Goal: Information Seeking & Learning: Learn about a topic

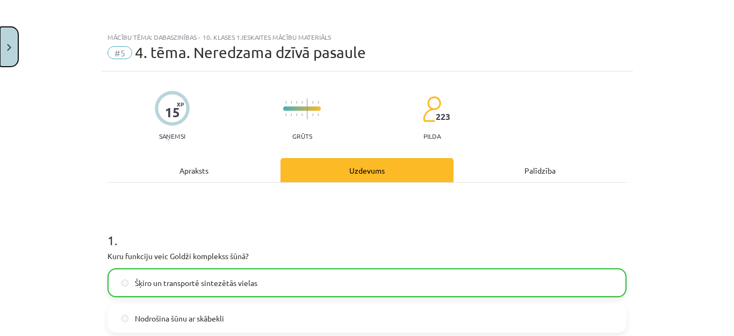
click at [12, 41] on button "Close" at bounding box center [9, 47] width 18 height 40
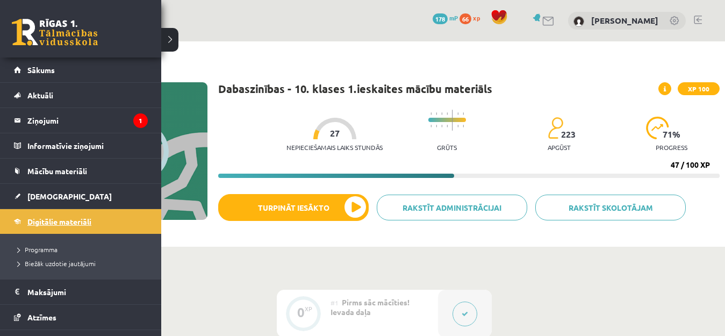
click at [63, 223] on span "Digitālie materiāli" at bounding box center [59, 222] width 64 height 10
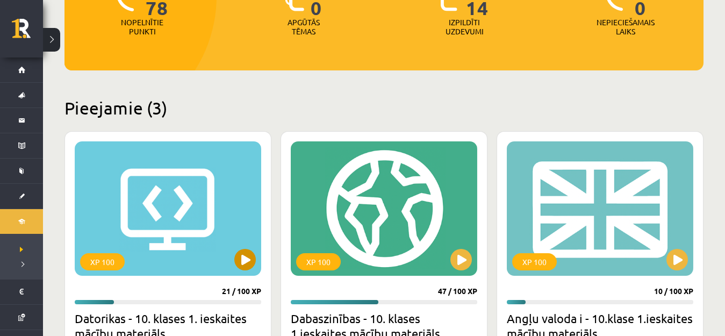
scroll to position [269, 0]
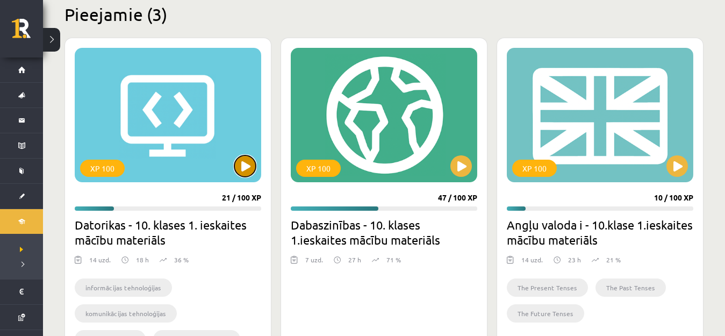
click at [254, 165] on button at bounding box center [244, 165] width 21 height 21
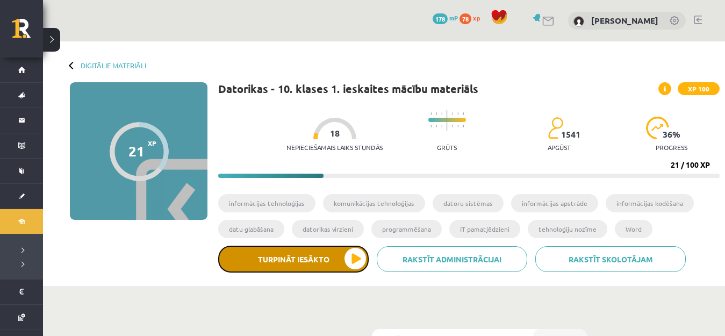
click at [339, 259] on button "Turpināt iesākto" at bounding box center [293, 259] width 150 height 27
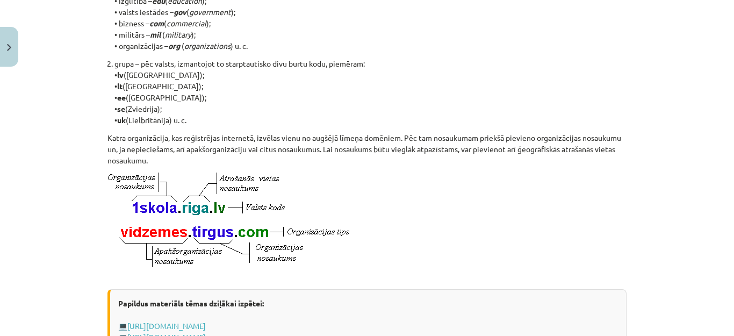
scroll to position [591, 0]
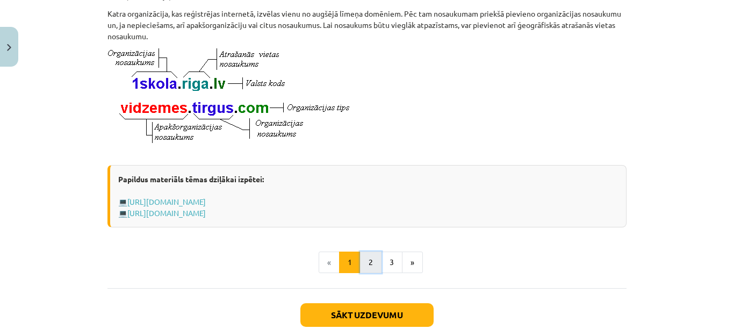
click at [376, 273] on button "2" at bounding box center [370, 262] width 21 height 21
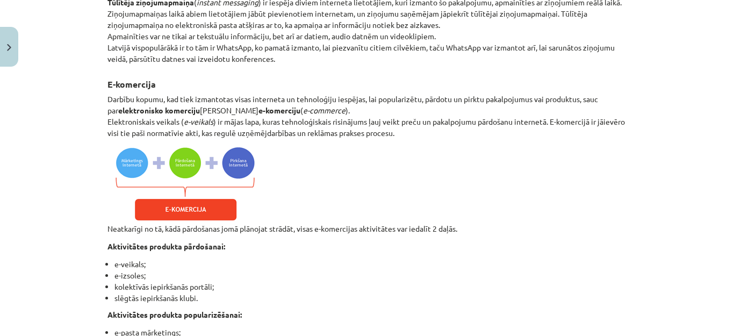
scroll to position [1075, 0]
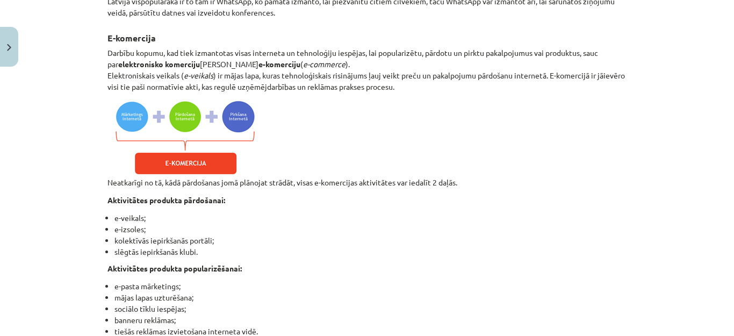
click at [183, 171] on img at bounding box center [183, 138] width 153 height 78
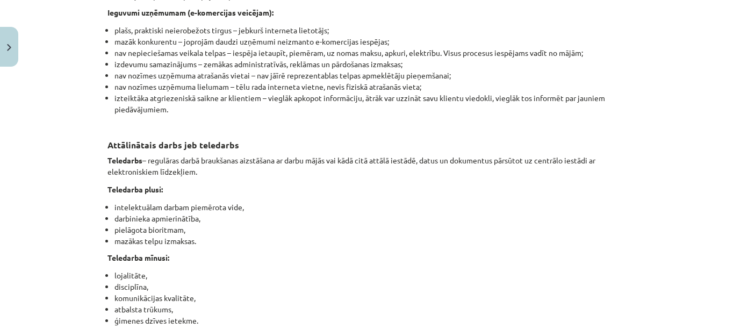
scroll to position [1720, 0]
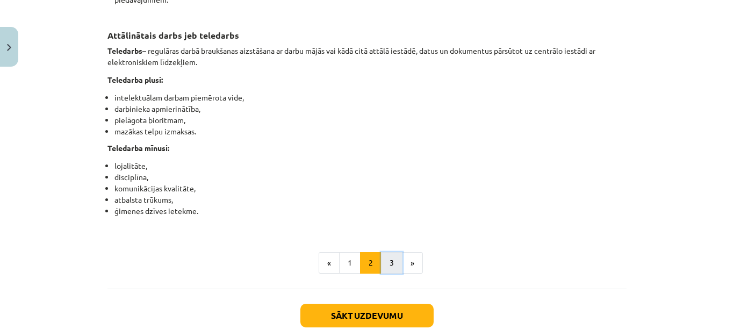
click at [387, 274] on button "3" at bounding box center [391, 262] width 21 height 21
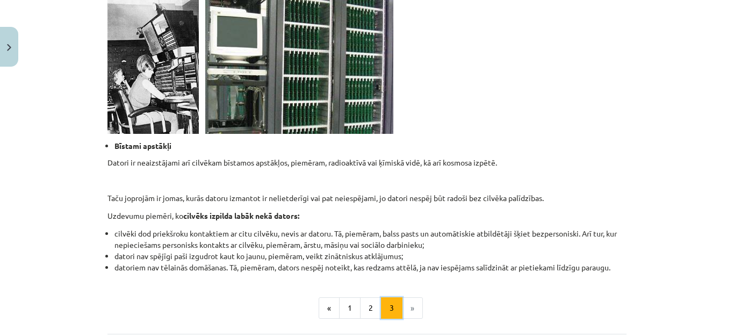
scroll to position [1103, 0]
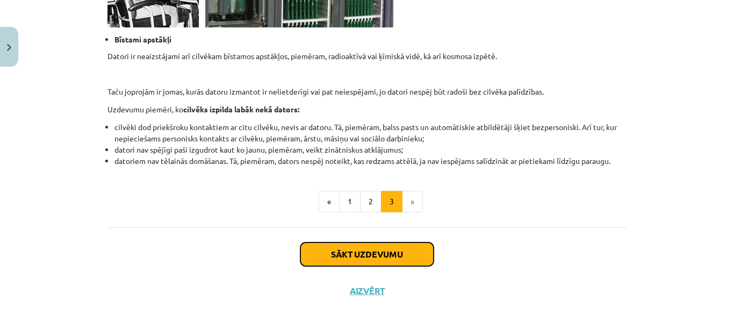
click at [387, 252] on button "Sākt uzdevumu" at bounding box center [366, 254] width 133 height 24
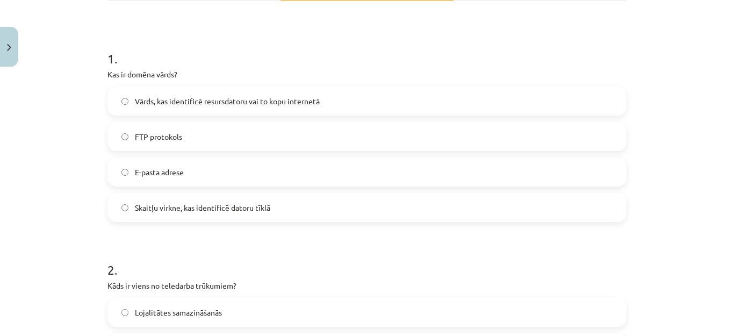
scroll to position [188, 0]
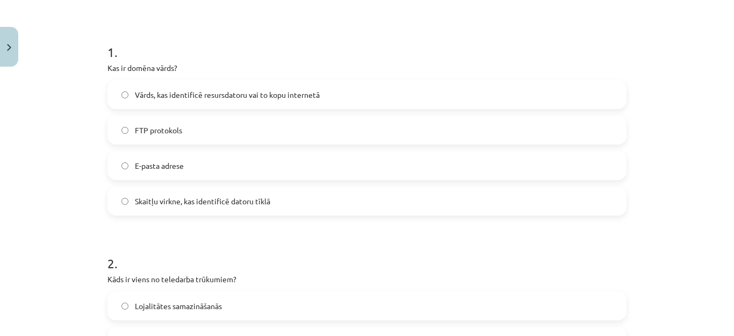
click at [274, 89] on span "Vārds, kas identificē resursdatoru vai to kopu internetā" at bounding box center [227, 94] width 185 height 11
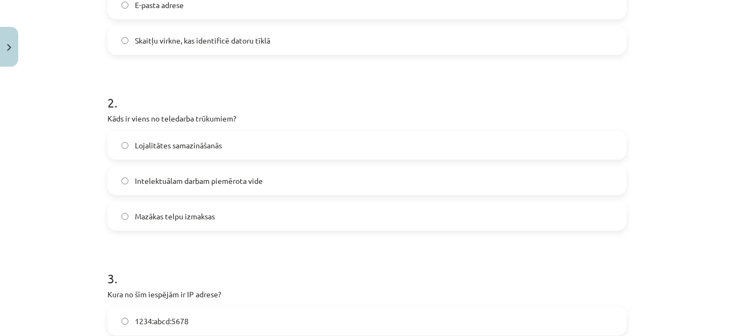
scroll to position [349, 0]
click at [189, 146] on span "Lojalitātes samazināšanās" at bounding box center [178, 144] width 87 height 11
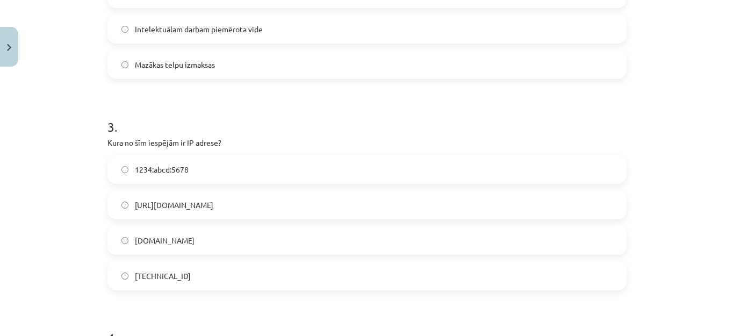
scroll to position [511, 0]
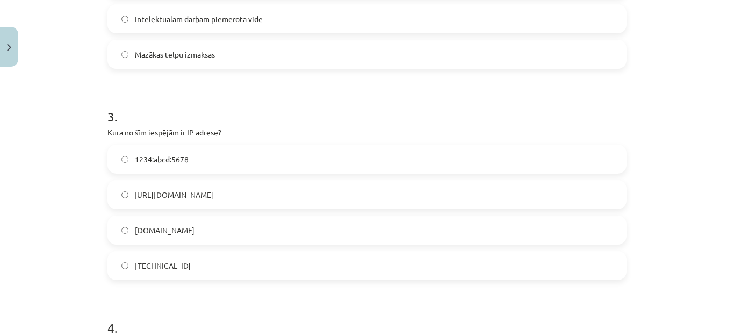
click at [209, 267] on label "[TECHNICAL_ID]" at bounding box center [367, 265] width 517 height 27
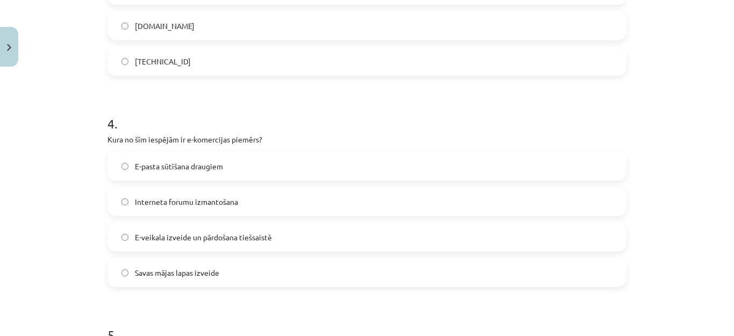
scroll to position [779, 0]
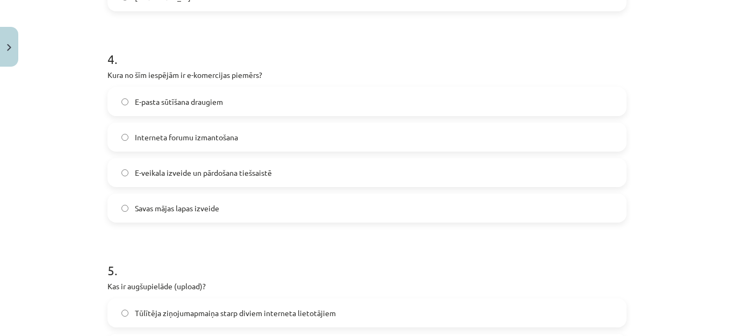
click at [241, 177] on span "E-veikala izveide un pārdošana tiešsaistē" at bounding box center [203, 172] width 137 height 11
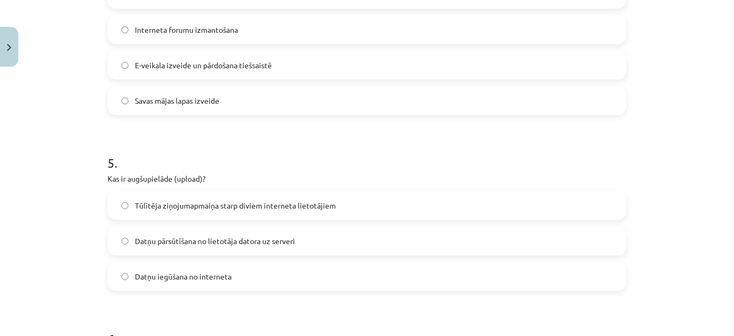
scroll to position [941, 0]
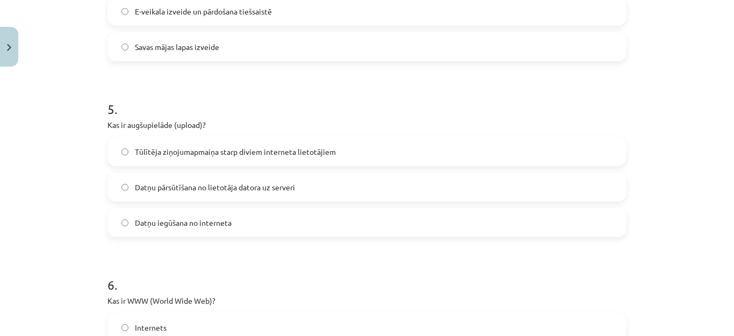
click at [228, 188] on span "Datņu pārsūtīšana no lietotāja datora uz serveri" at bounding box center [215, 187] width 160 height 11
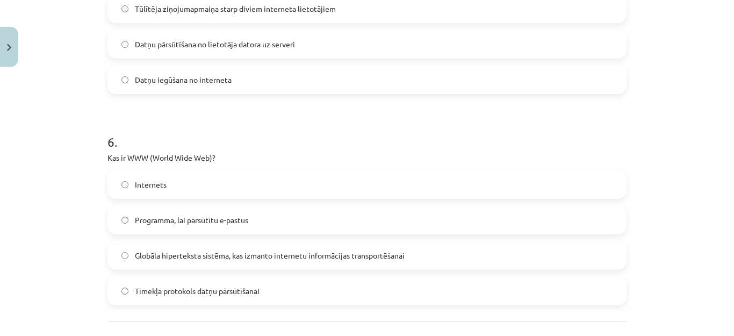
scroll to position [1102, 0]
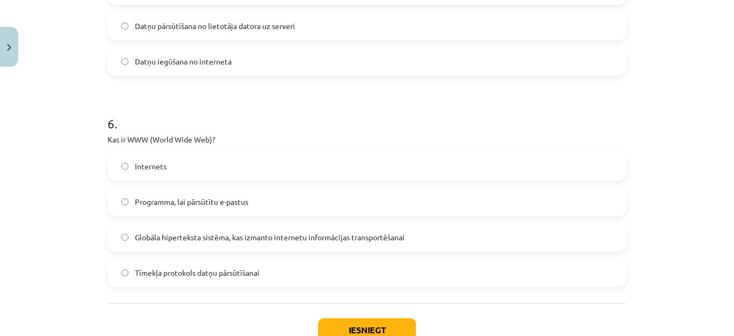
click at [214, 245] on label "Globāla hiperteksta sistēma, kas izmanto internetu informācijas transportēšanai" at bounding box center [367, 237] width 517 height 27
click at [355, 329] on button "Iesniegt" at bounding box center [367, 330] width 98 height 24
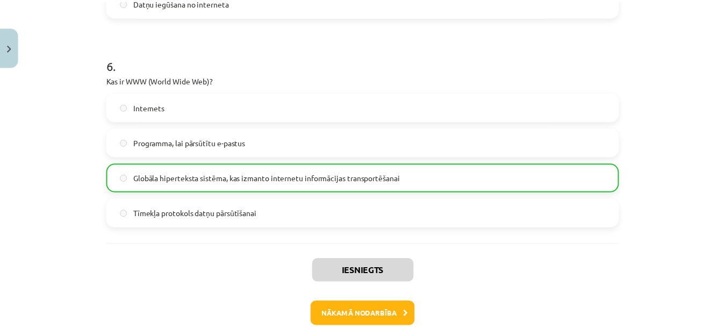
scroll to position [1212, 0]
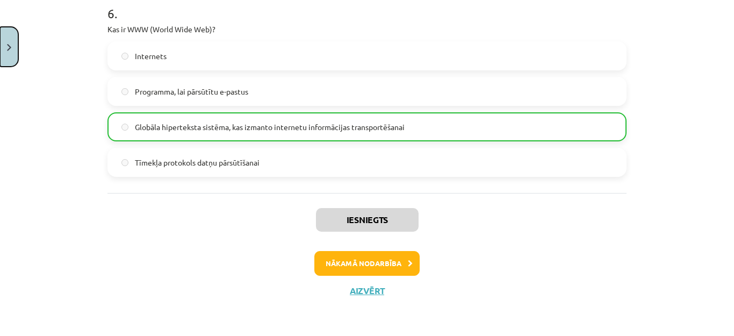
click at [11, 46] on button "Close" at bounding box center [9, 47] width 18 height 40
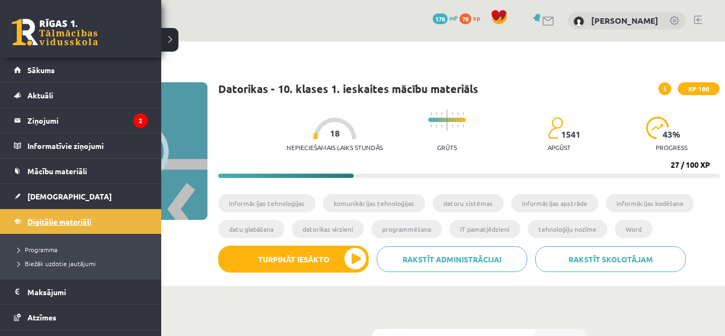
click at [62, 222] on span "Digitālie materiāli" at bounding box center [59, 222] width 64 height 10
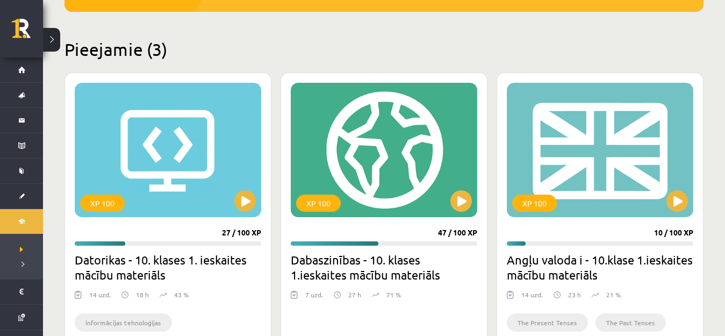
scroll to position [322, 0]
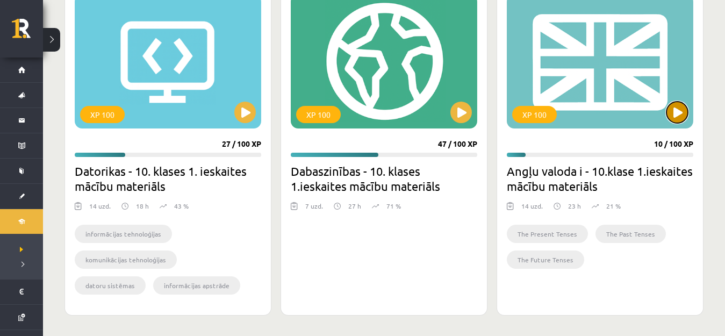
click at [680, 113] on button at bounding box center [676, 112] width 21 height 21
click at [667, 118] on div "XP 100" at bounding box center [600, 61] width 186 height 134
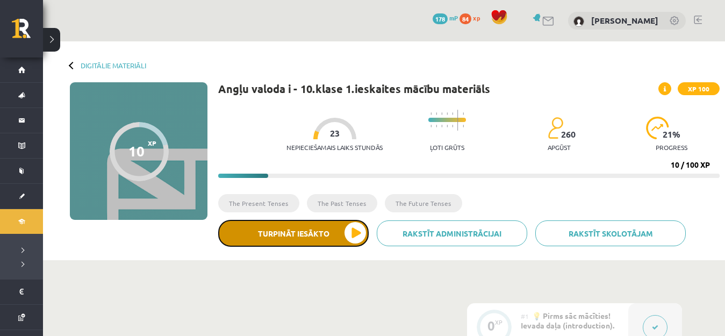
click at [315, 225] on button "Turpināt iesākto" at bounding box center [293, 233] width 150 height 27
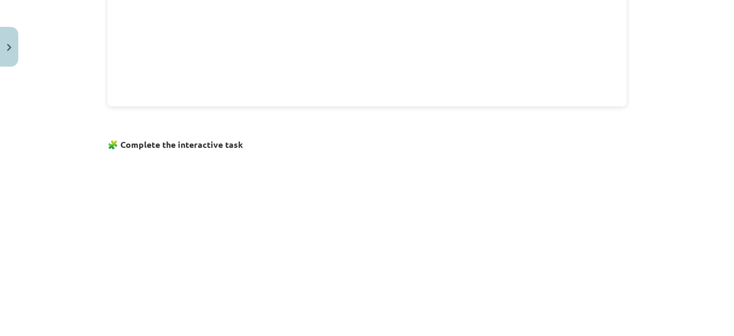
scroll to position [636, 0]
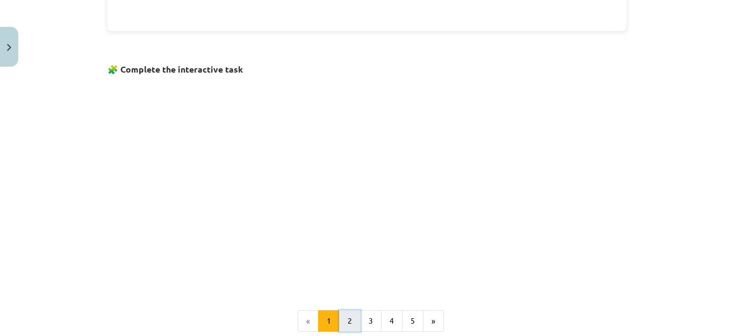
click at [350, 310] on button "2" at bounding box center [349, 320] width 21 height 21
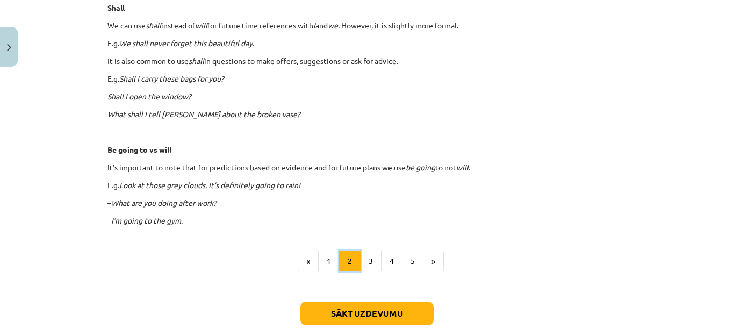
scroll to position [645, 0]
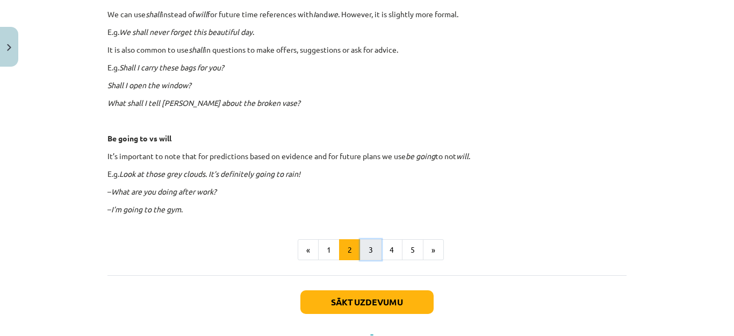
click at [372, 254] on button "3" at bounding box center [370, 249] width 21 height 21
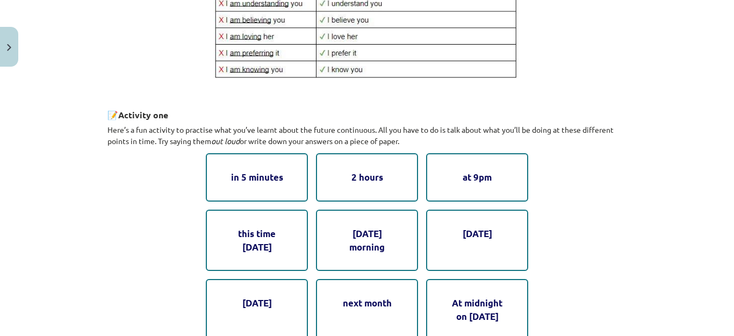
scroll to position [461, 0]
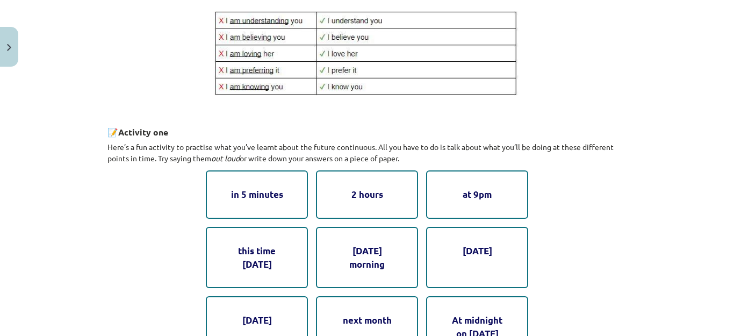
click at [383, 189] on div "2 hours" at bounding box center [367, 194] width 102 height 48
click at [445, 194] on div "at 9pm" at bounding box center [477, 194] width 102 height 48
drag, startPoint x: 445, startPoint y: 194, endPoint x: 362, endPoint y: 192, distance: 83.3
click at [369, 197] on div "in 5 minutes 2 hours at 9pm this time tomorrow on Saturday morning next Friday …" at bounding box center [367, 263] width 322 height 187
click at [324, 189] on div "2 hours" at bounding box center [367, 194] width 102 height 48
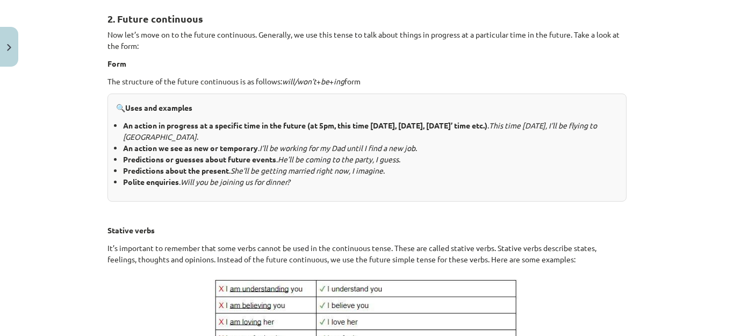
scroll to position [192, 0]
click at [332, 162] on icon "He’ll be coming to the party, I guess" at bounding box center [338, 160] width 121 height 10
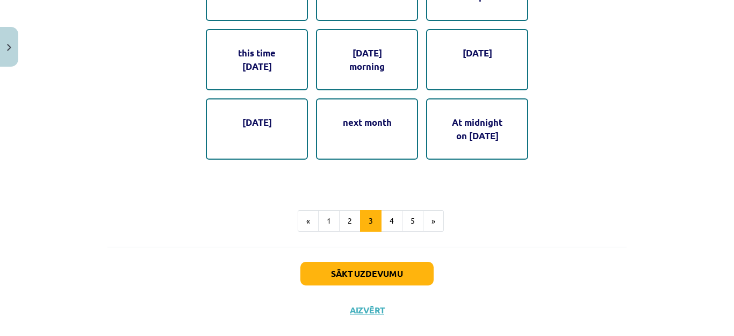
scroll to position [678, 0]
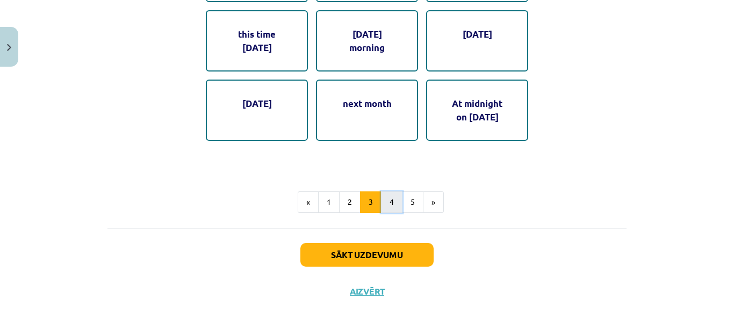
click at [391, 202] on button "4" at bounding box center [391, 201] width 21 height 21
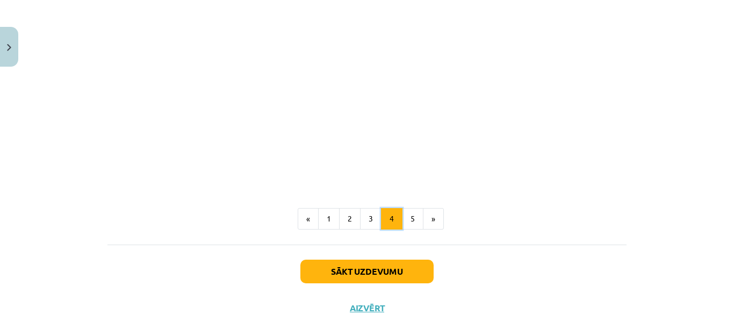
scroll to position [668, 0]
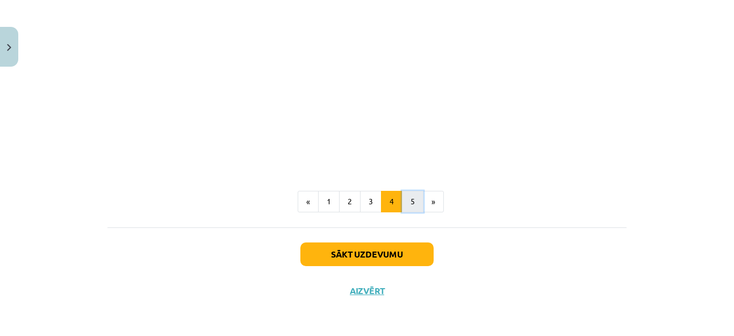
click at [410, 203] on button "5" at bounding box center [412, 201] width 21 height 21
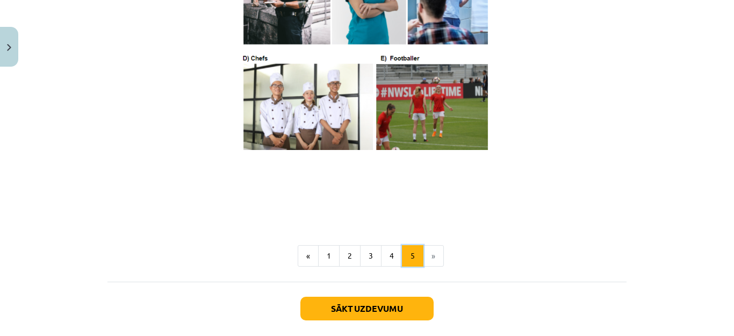
scroll to position [728, 0]
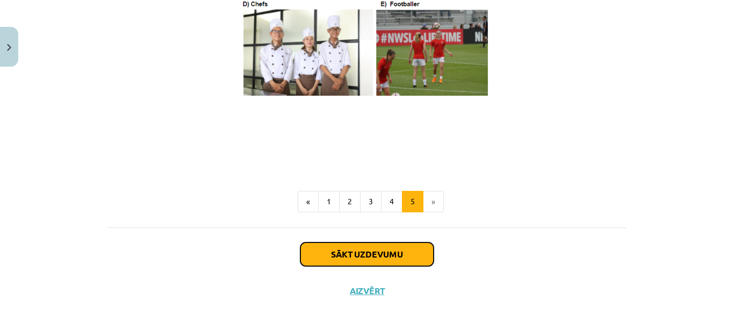
click at [385, 256] on button "Sākt uzdevumu" at bounding box center [366, 254] width 133 height 24
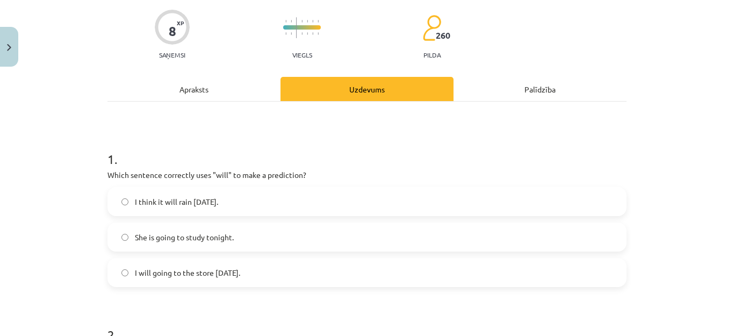
scroll to position [134, 0]
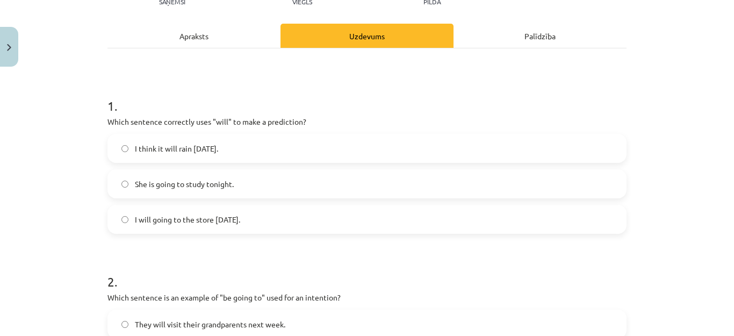
click at [213, 138] on label "I think it will rain tomorrow." at bounding box center [367, 148] width 517 height 27
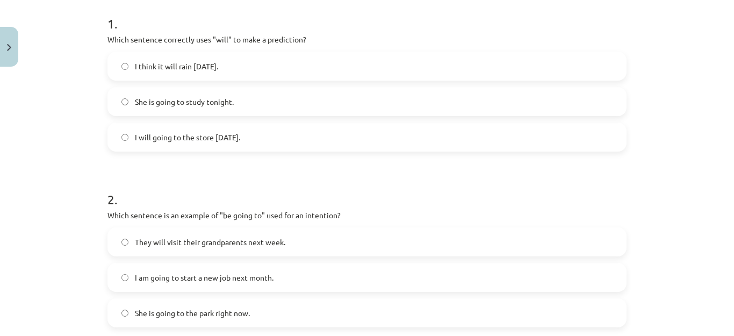
scroll to position [349, 0]
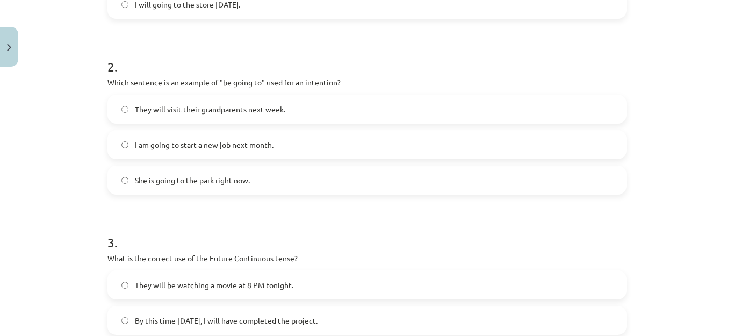
click at [238, 150] on label "I am going to start a new job next month." at bounding box center [367, 144] width 517 height 27
click at [209, 180] on span "She is going to the park right now." at bounding box center [192, 180] width 115 height 11
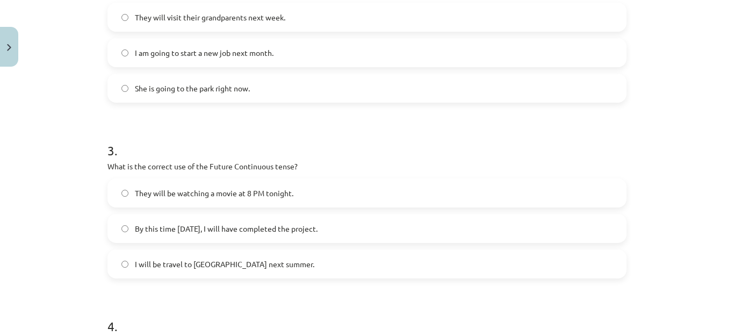
scroll to position [457, 0]
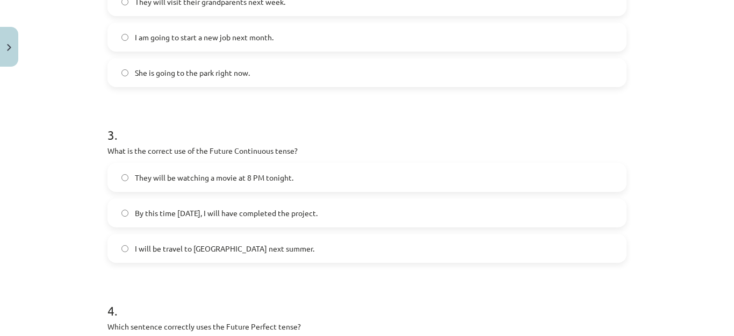
click at [218, 176] on span "They will be watching a movie at 8 PM tonight." at bounding box center [214, 177] width 159 height 11
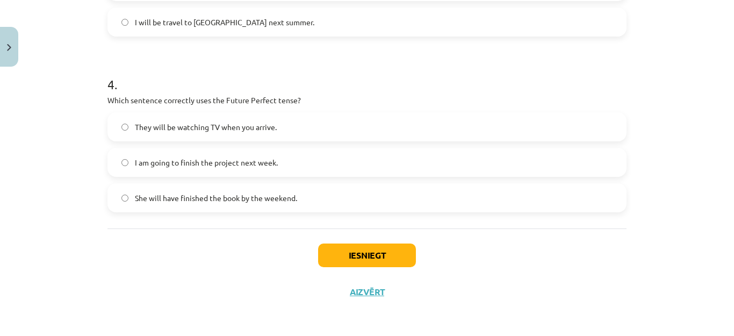
scroll to position [684, 0]
click at [182, 202] on span "She will have finished the book by the weekend." at bounding box center [216, 196] width 162 height 11
click at [340, 262] on button "Iesniegt" at bounding box center [367, 254] width 98 height 24
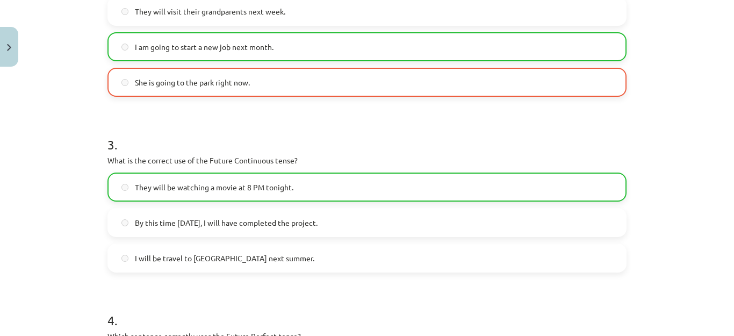
scroll to position [308, 0]
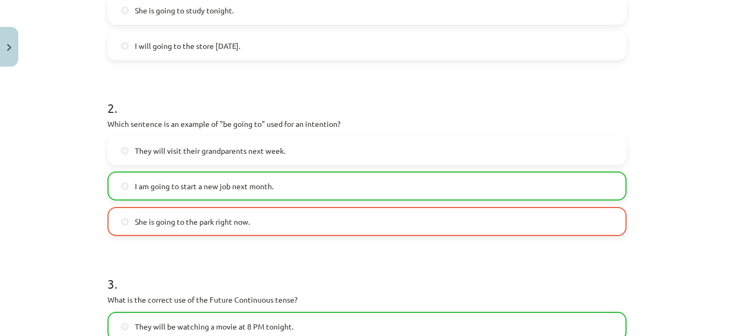
click at [224, 232] on label "She is going to the park right now." at bounding box center [367, 221] width 517 height 27
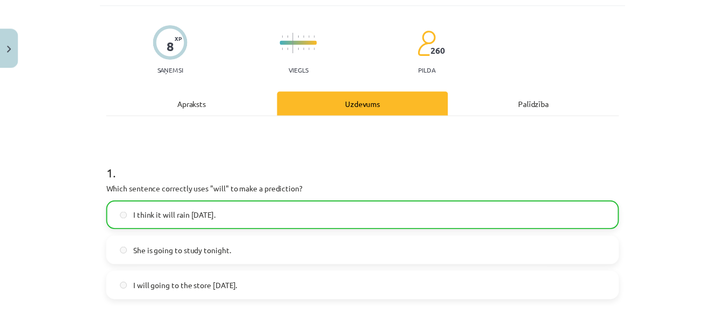
scroll to position [0, 0]
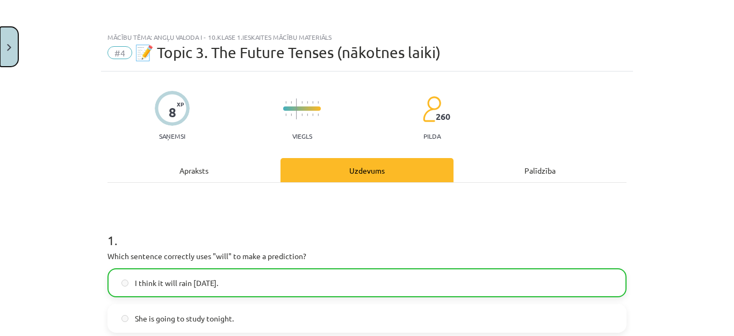
click at [0, 51] on button "Close" at bounding box center [9, 47] width 18 height 40
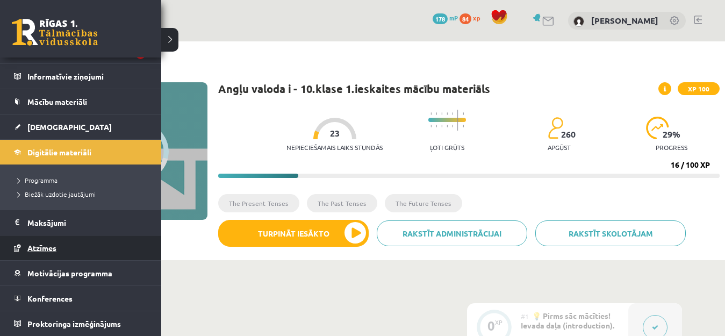
scroll to position [54, 0]
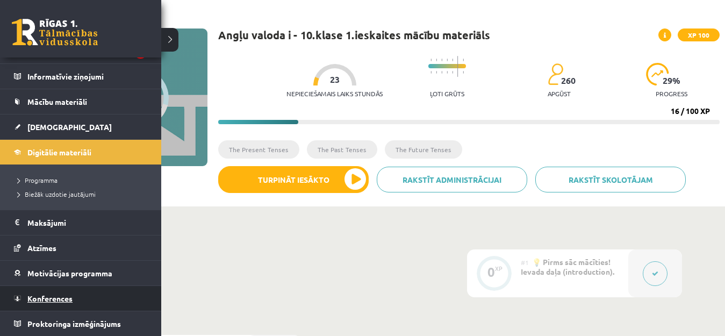
click at [84, 306] on link "Konferences" at bounding box center [81, 298] width 134 height 25
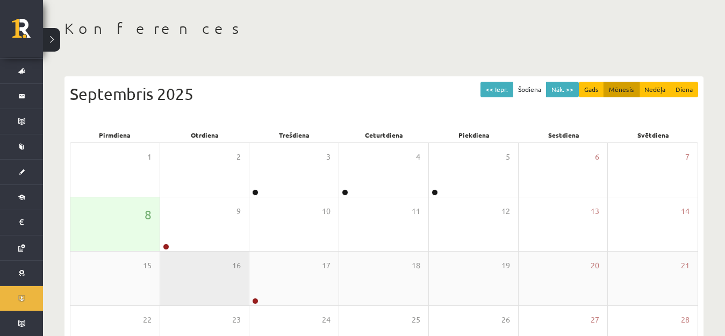
scroll to position [107, 0]
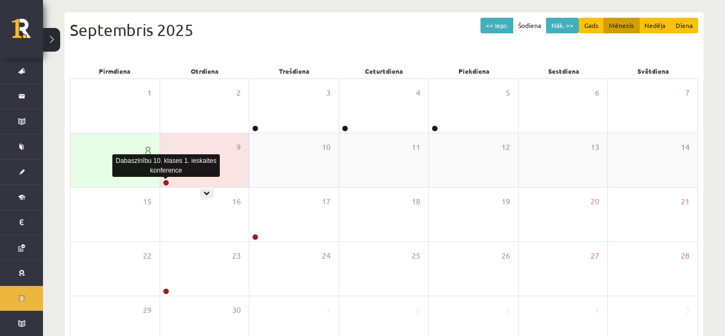
click at [165, 182] on link at bounding box center [166, 183] width 6 height 6
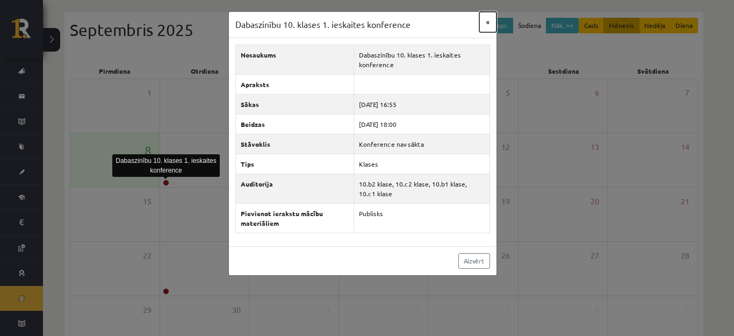
click at [485, 14] on button "×" at bounding box center [487, 22] width 17 height 20
